Goal: Information Seeking & Learning: Learn about a topic

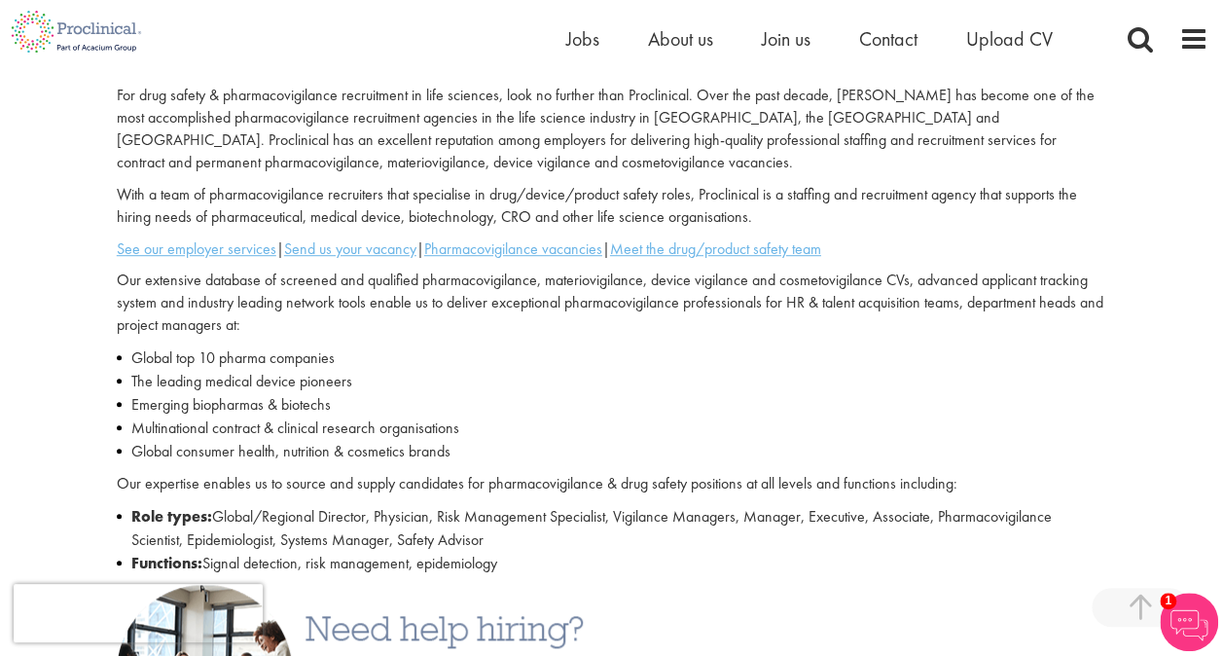
scroll to position [553, 0]
click at [556, 242] on u "Pharmacovigilance vacancies" at bounding box center [513, 247] width 178 height 20
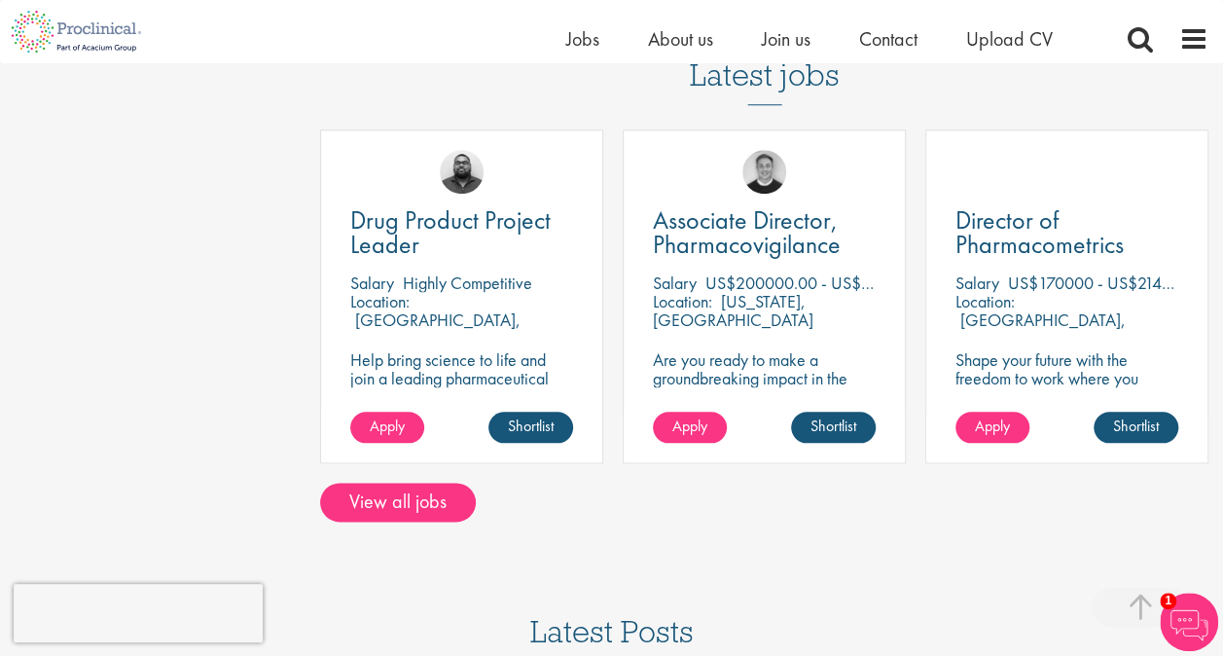
scroll to position [914, 0]
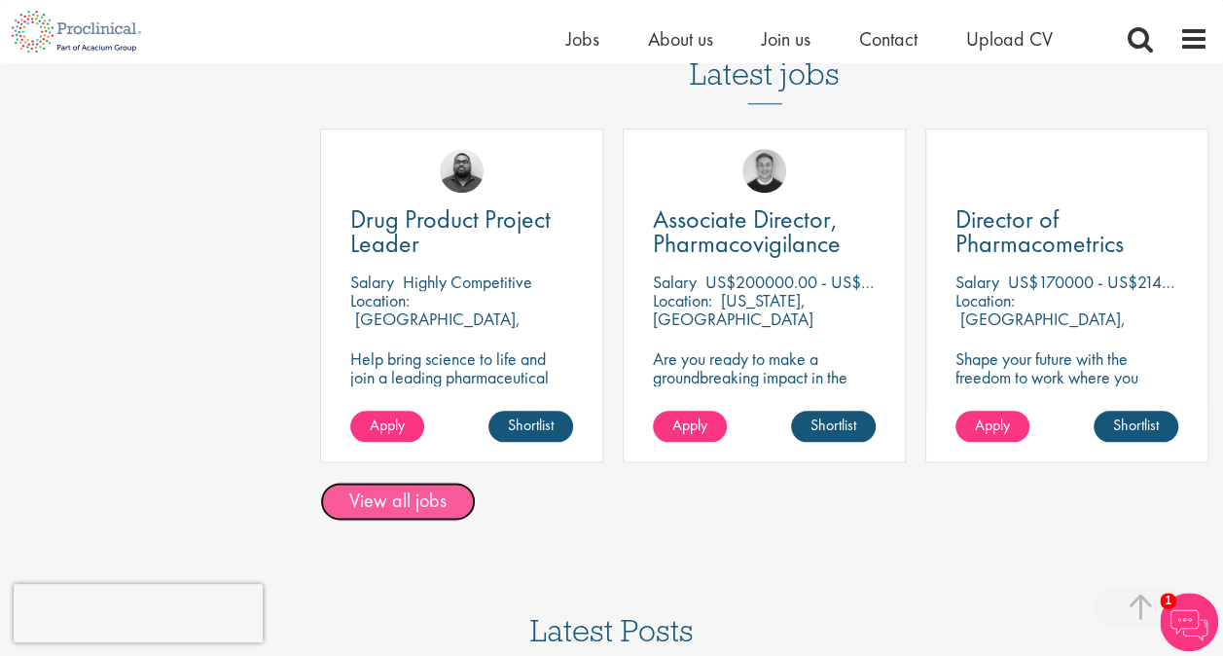
click at [440, 483] on link "View all jobs" at bounding box center [398, 501] width 156 height 39
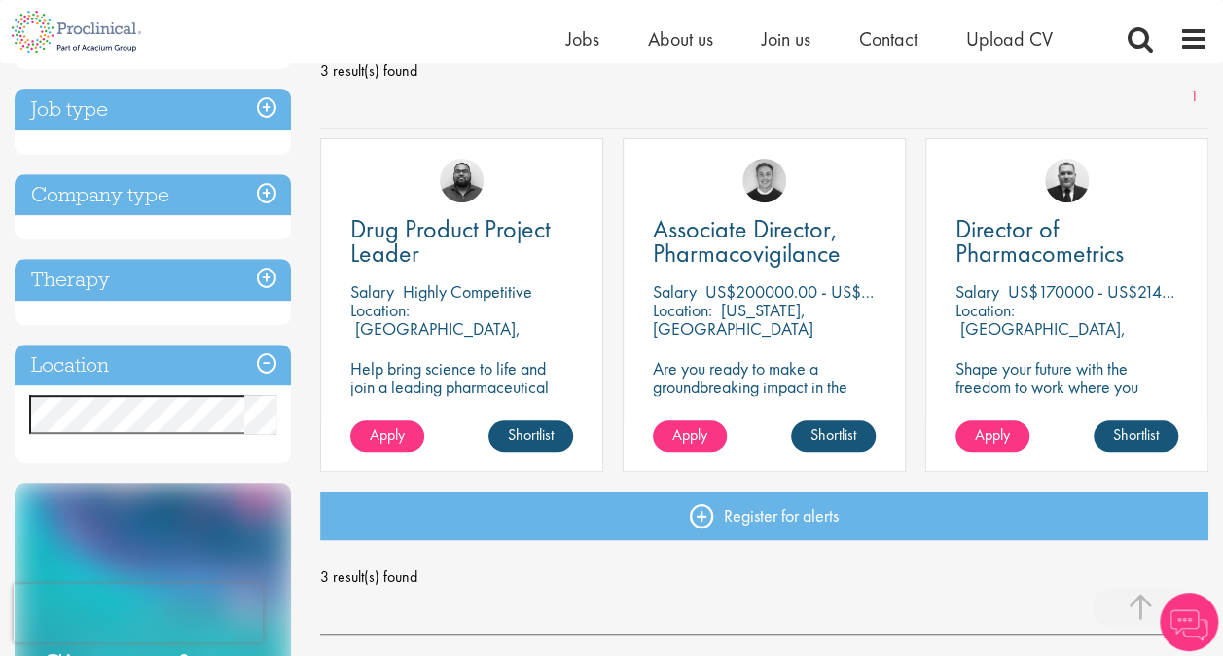
scroll to position [292, 0]
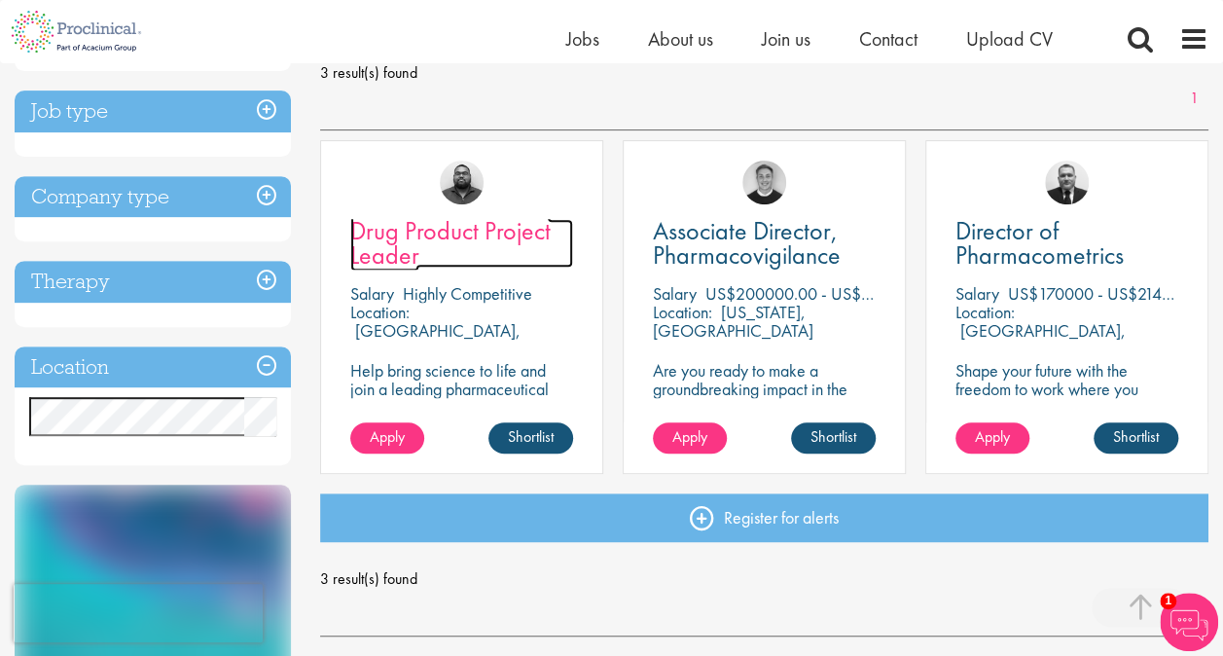
click at [471, 237] on span "Drug Product Project Leader" at bounding box center [450, 242] width 200 height 57
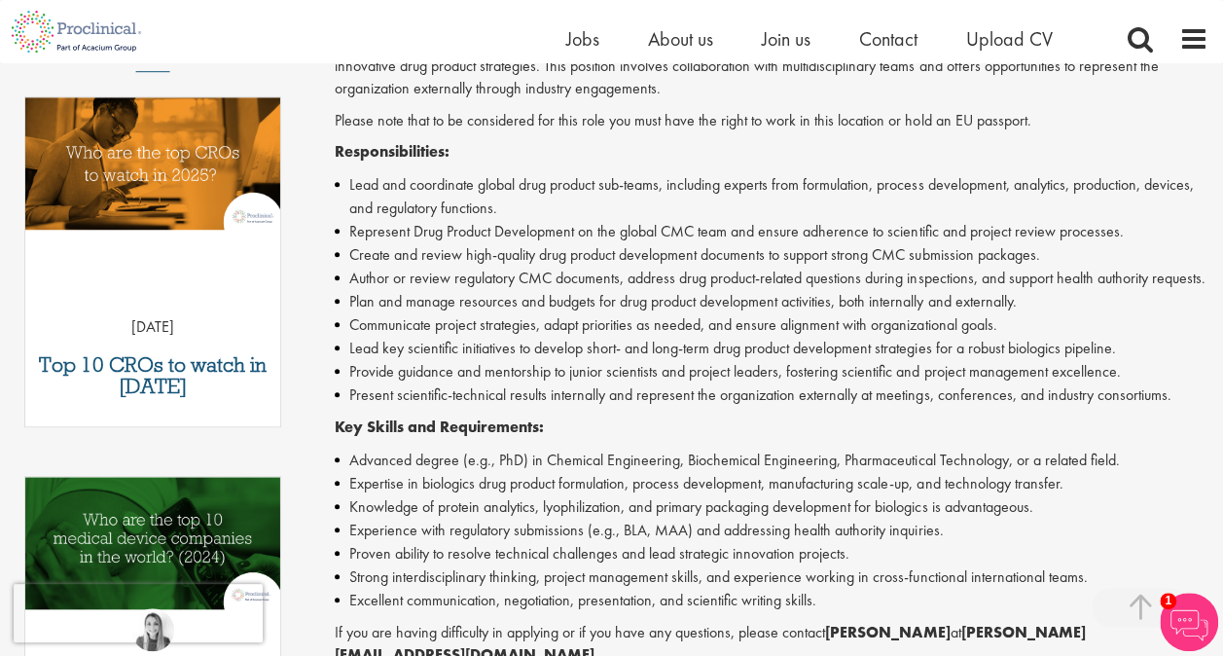
scroll to position [611, 0]
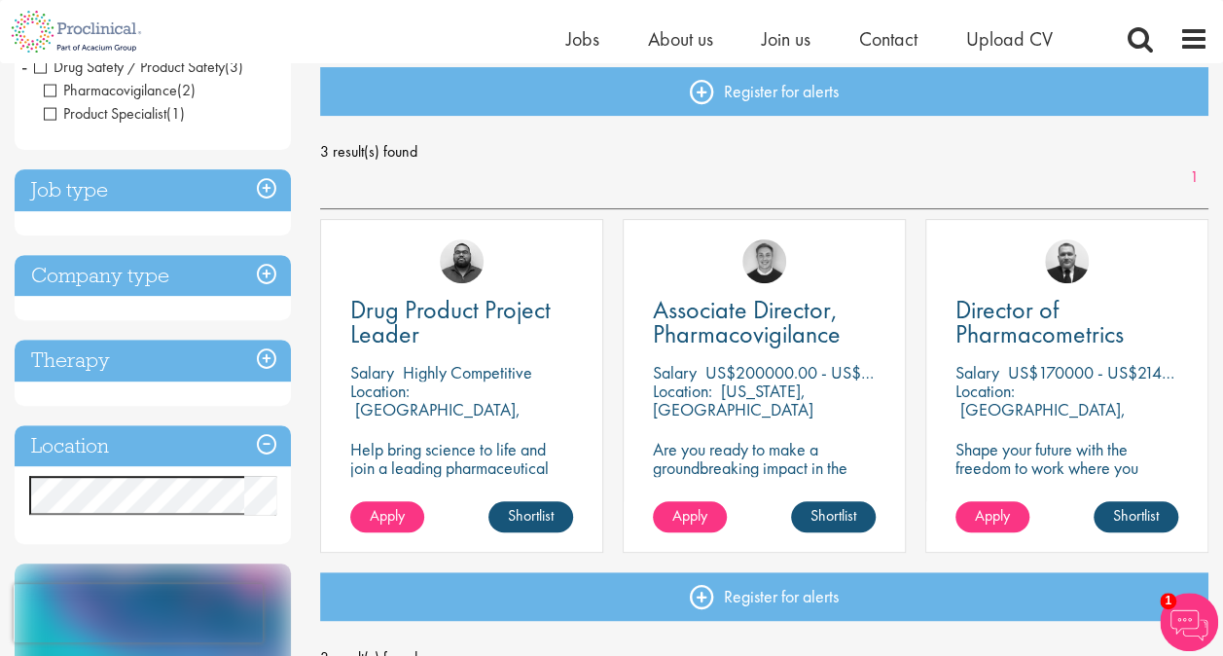
scroll to position [214, 0]
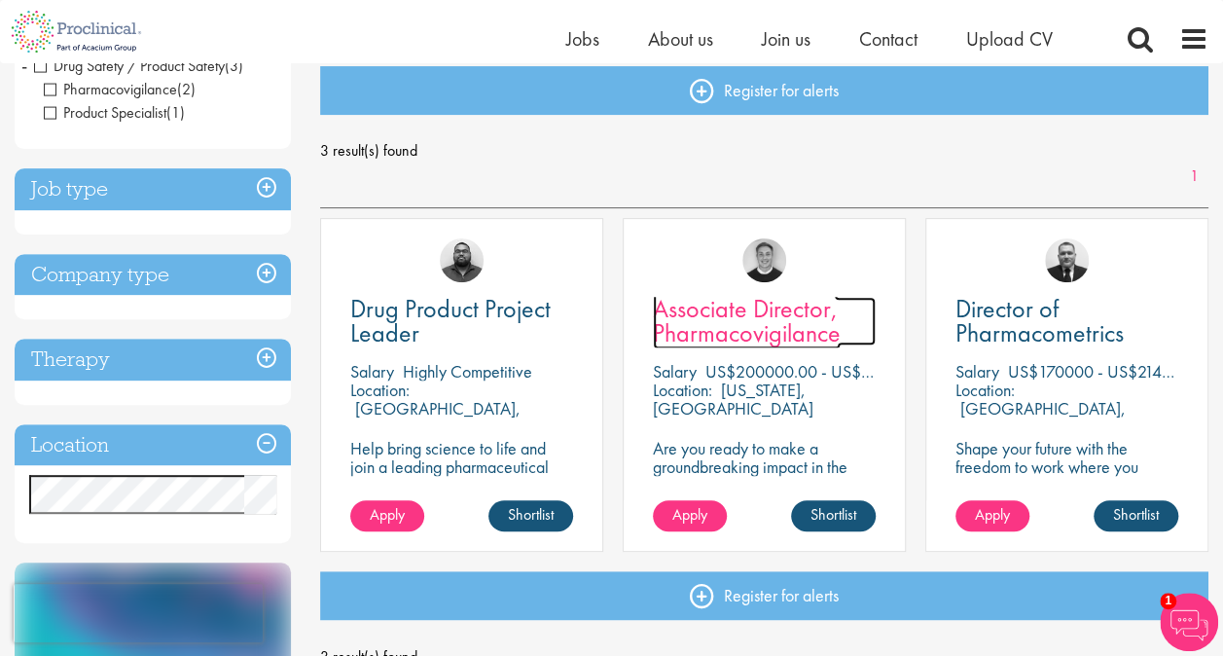
click at [720, 337] on span "Associate Director, Pharmacovigilance" at bounding box center [747, 320] width 188 height 57
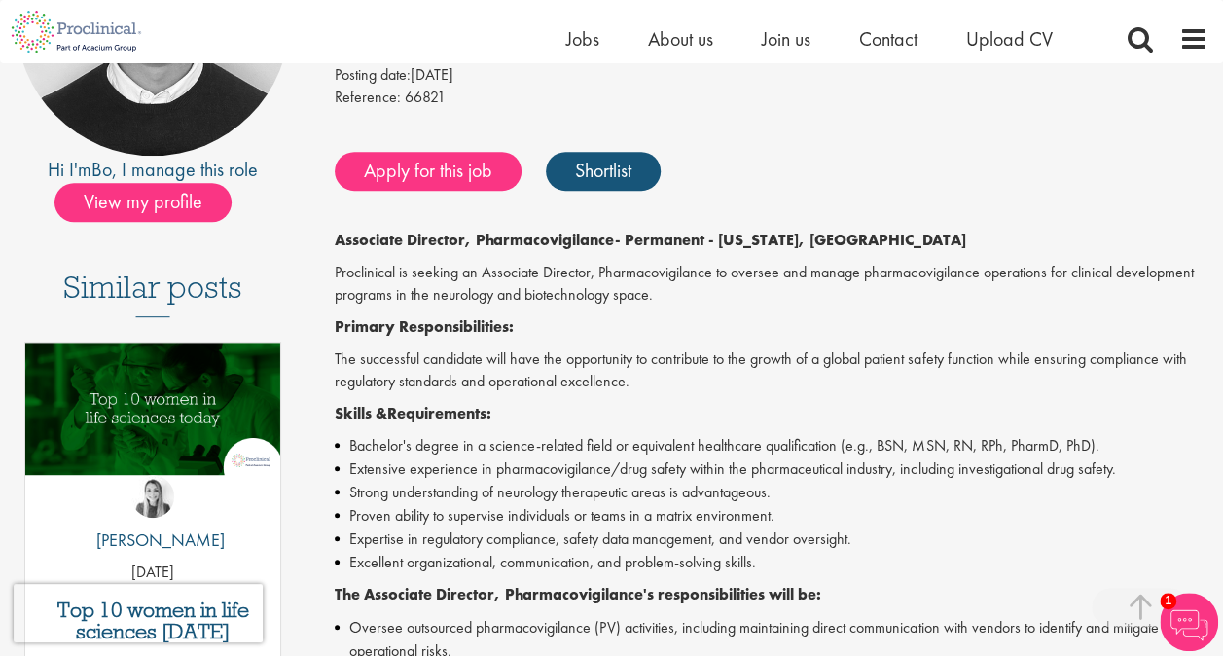
scroll to position [336, 0]
